Goal: Obtain resource: Download file/media

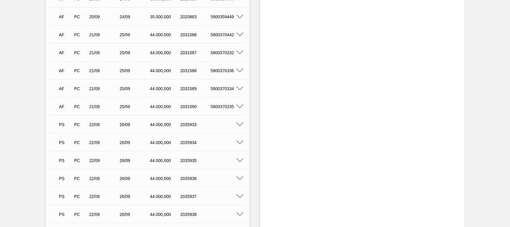
scroll to position [965, 0]
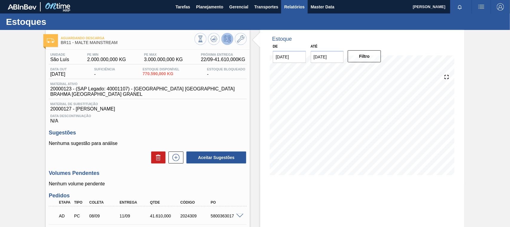
click at [299, 5] on span "Relatórios" at bounding box center [294, 6] width 20 height 7
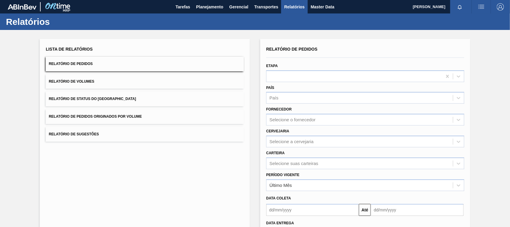
click at [146, 117] on button "Relatório de Pedidos Originados por Volume" at bounding box center [145, 116] width 198 height 15
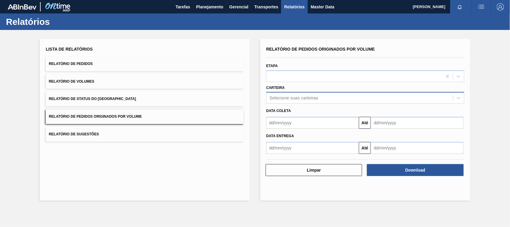
click at [280, 100] on div "Selecione suas carteiras" at bounding box center [294, 97] width 49 height 5
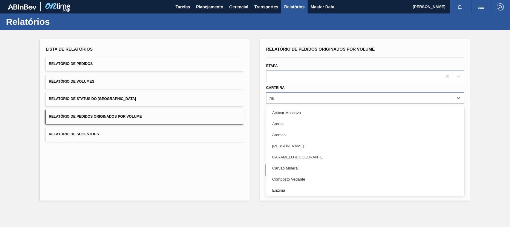
type input "mal"
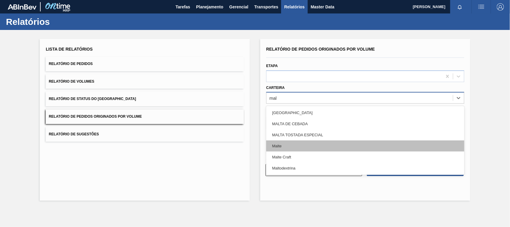
click at [282, 143] on div "Malte" at bounding box center [365, 145] width 198 height 11
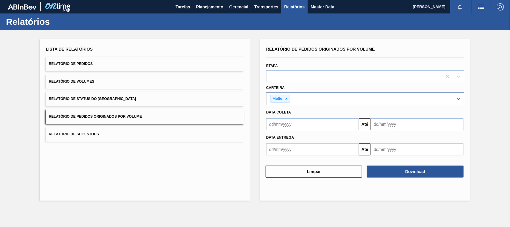
click at [289, 127] on input "text" at bounding box center [312, 124] width 93 height 12
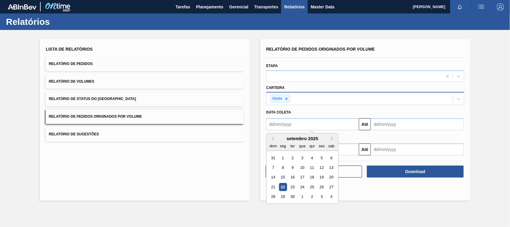
type input "[DATE]"
click at [302, 157] on div "1" at bounding box center [302, 158] width 8 height 8
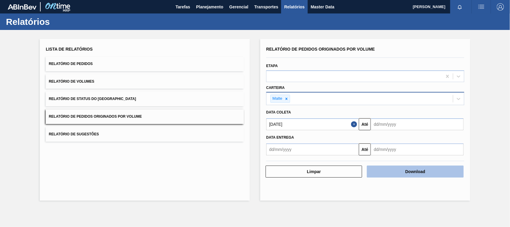
click at [388, 171] on button "Download" at bounding box center [415, 171] width 97 height 12
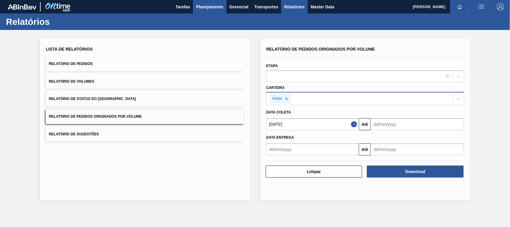
click at [204, 8] on span "Planejamento" at bounding box center [209, 6] width 27 height 7
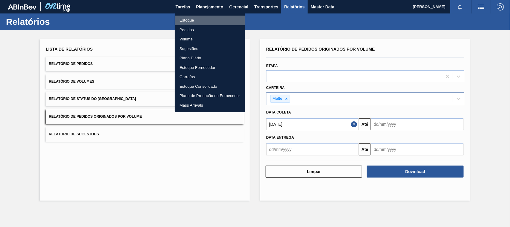
click at [183, 20] on li "Estoque" at bounding box center [210, 21] width 70 height 10
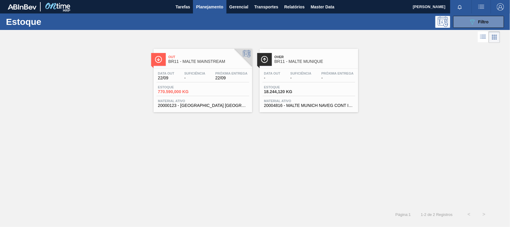
click at [208, 60] on span "BR11 - MALTE MAINSTREAM" at bounding box center [209, 61] width 81 height 4
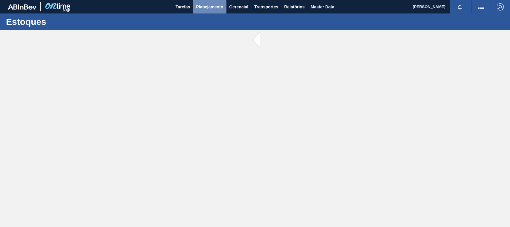
click at [200, 8] on span "Planejamento" at bounding box center [209, 6] width 27 height 7
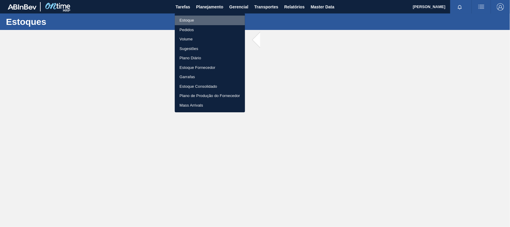
click at [190, 20] on li "Estoque" at bounding box center [210, 21] width 70 height 10
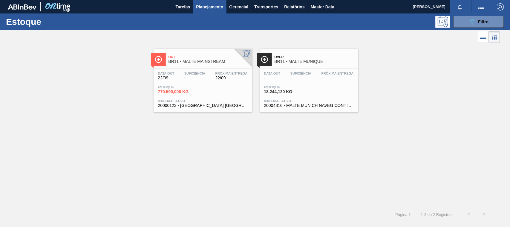
click at [184, 57] on span "Out" at bounding box center [209, 57] width 81 height 4
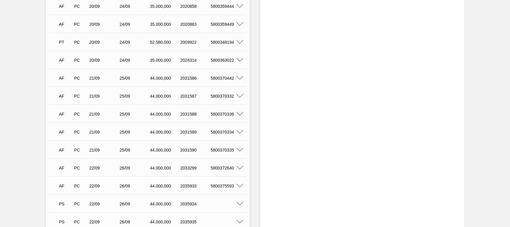
scroll to position [778, 0]
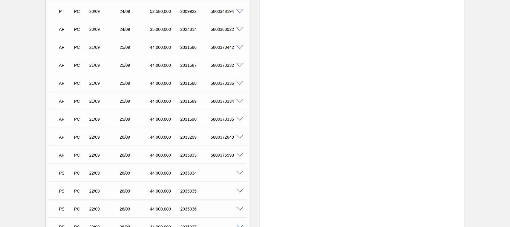
click at [218, 134] on div "5800372640" at bounding box center [226, 136] width 34 height 5
copy div "5800372640"
click at [223, 152] on div "5800375593" at bounding box center [226, 154] width 34 height 5
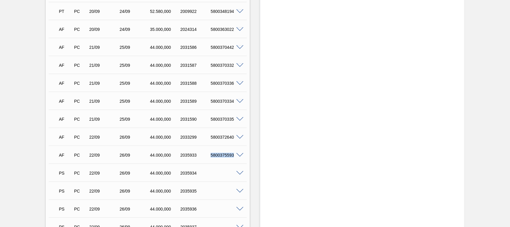
copy div "5800375593"
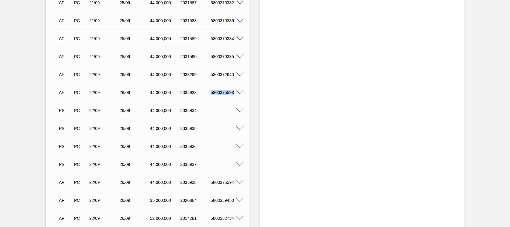
scroll to position [871, 0]
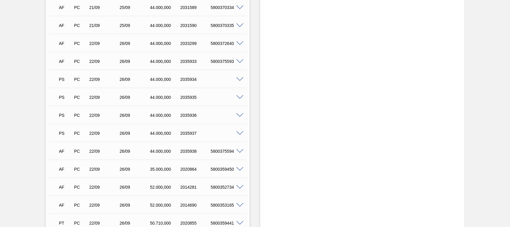
click at [221, 149] on div "5800375594" at bounding box center [226, 151] width 34 height 5
copy div "5800375594"
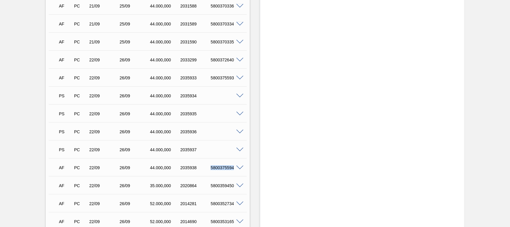
scroll to position [824, 0]
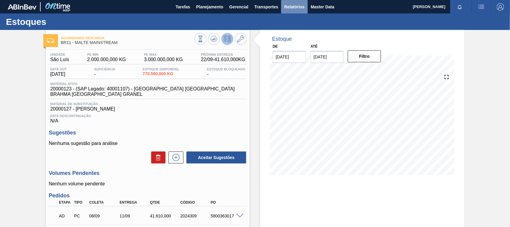
click at [290, 6] on span "Relatórios" at bounding box center [294, 6] width 20 height 7
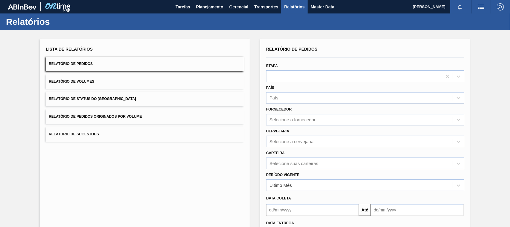
click at [116, 114] on button "Relatório de Pedidos Originados por Volume" at bounding box center [145, 116] width 198 height 15
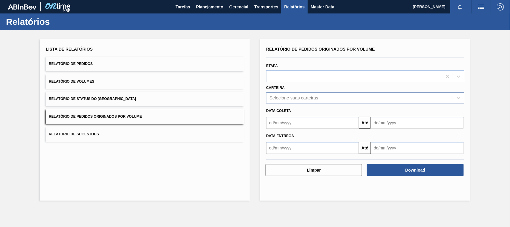
click at [287, 99] on div "Selecione suas carteiras" at bounding box center [294, 97] width 49 height 5
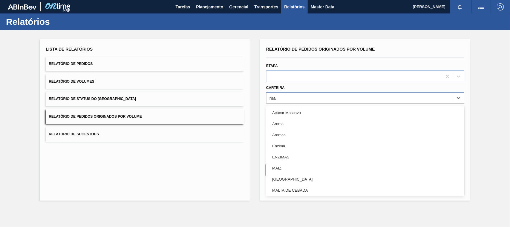
type input "mal"
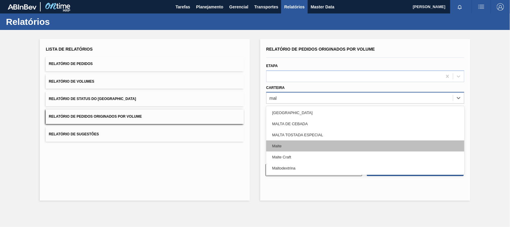
click at [281, 147] on div "Malte" at bounding box center [365, 145] width 198 height 11
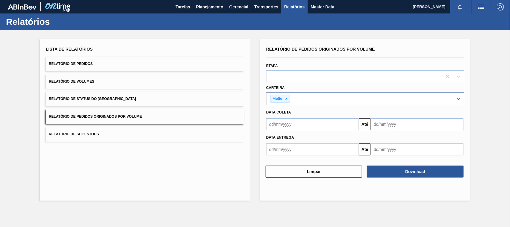
click at [292, 126] on input "text" at bounding box center [312, 124] width 93 height 12
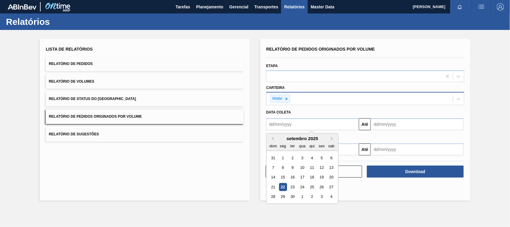
type input "[DATE]"
click at [302, 157] on div "1" at bounding box center [302, 158] width 8 height 8
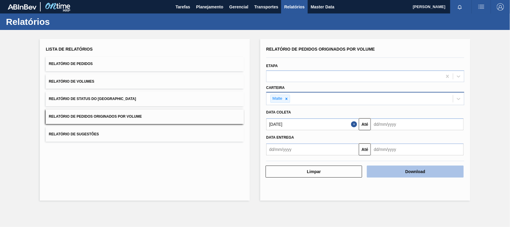
click at [419, 174] on button "Download" at bounding box center [415, 171] width 97 height 12
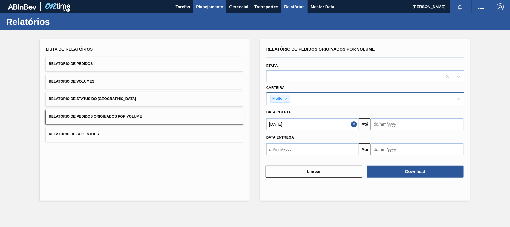
click at [207, 5] on span "Planejamento" at bounding box center [209, 6] width 27 height 7
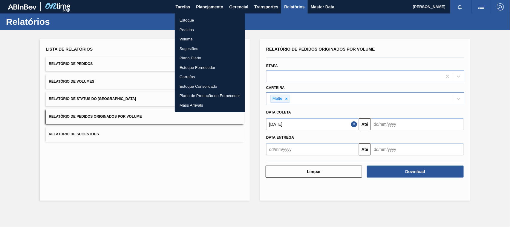
click at [186, 21] on li "Estoque" at bounding box center [210, 21] width 70 height 10
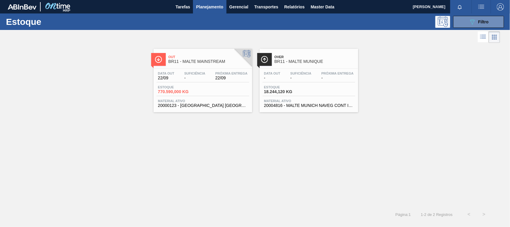
click at [198, 56] on span "Out" at bounding box center [209, 57] width 81 height 4
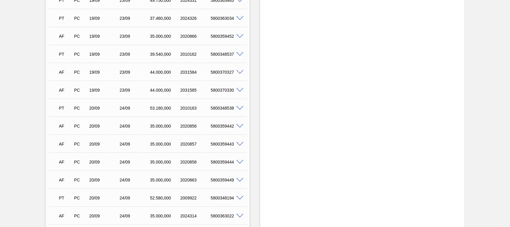
scroll to position [654, 0]
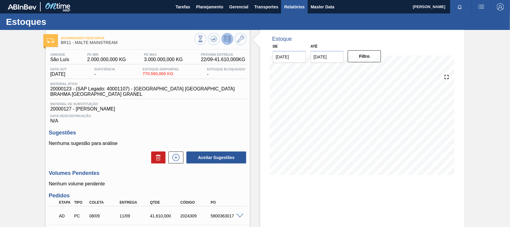
click at [300, 5] on span "Relatórios" at bounding box center [294, 6] width 20 height 7
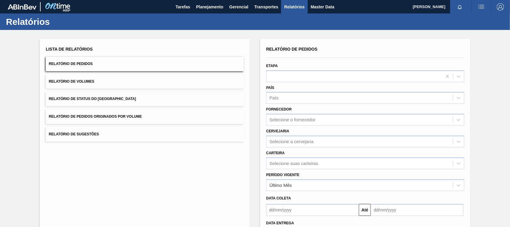
click at [99, 114] on button "Relatório de Pedidos Originados por Volume" at bounding box center [145, 116] width 198 height 15
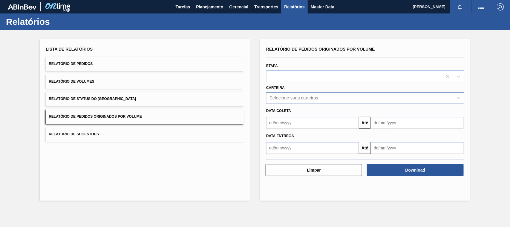
click at [288, 97] on div "Selecione suas carteiras" at bounding box center [294, 97] width 49 height 5
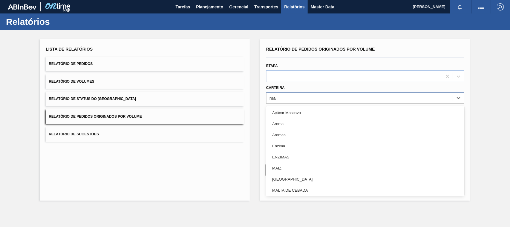
type input "mal"
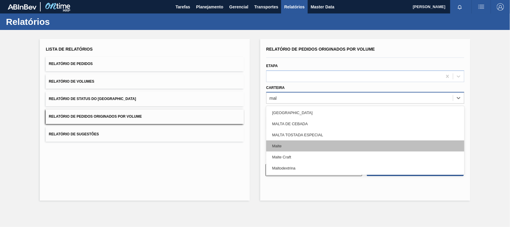
click at [280, 143] on div "Malte" at bounding box center [365, 145] width 198 height 11
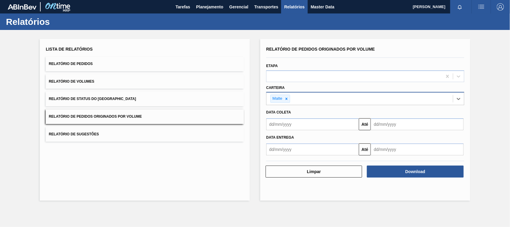
click at [301, 124] on input "text" at bounding box center [312, 124] width 93 height 12
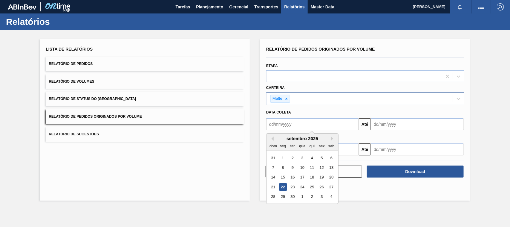
type input "[DATE]"
click at [302, 157] on div "1" at bounding box center [302, 158] width 8 height 8
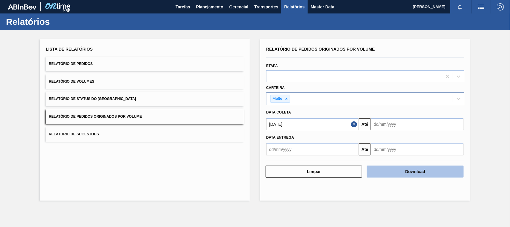
click at [424, 174] on button "Download" at bounding box center [415, 171] width 97 height 12
